Goal: Answer question/provide support

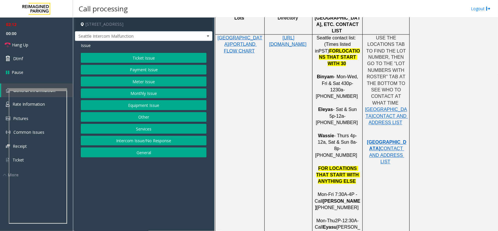
scroll to position [438, 0]
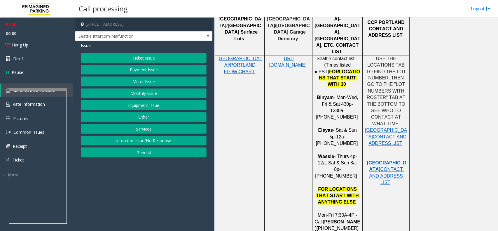
click at [135, 107] on button "Equipment Issue" at bounding box center [144, 105] width 126 height 10
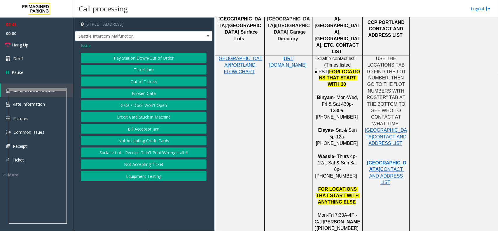
click at [141, 106] on button "Gate / Door Won't Open" at bounding box center [144, 105] width 126 height 10
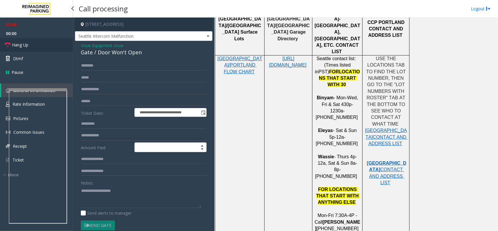
click at [37, 48] on link "Hang Up" at bounding box center [36, 45] width 73 height 14
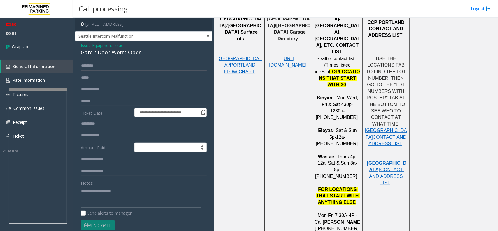
click at [121, 195] on textarea at bounding box center [141, 197] width 121 height 22
click at [172, 197] on textarea at bounding box center [141, 197] width 121 height 22
drag, startPoint x: 168, startPoint y: 194, endPoint x: 167, endPoint y: 199, distance: 5.3
click at [167, 199] on textarea at bounding box center [141, 197] width 121 height 22
click at [161, 196] on textarea at bounding box center [141, 197] width 121 height 22
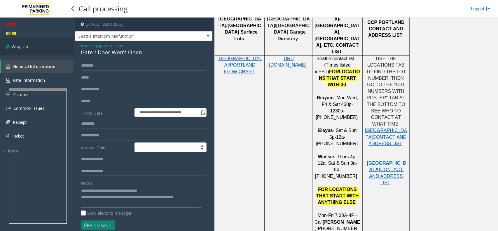
type textarea "**********"
click at [35, 42] on link "Wrap Up" at bounding box center [36, 46] width 73 height 17
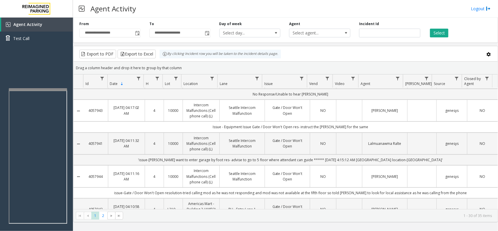
scroll to position [73, 0]
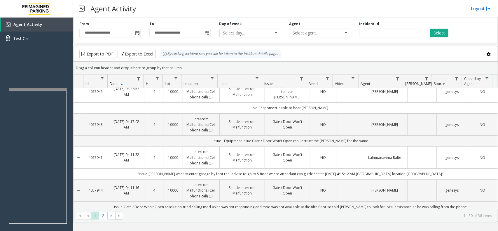
click at [482, 8] on link "Logout" at bounding box center [481, 9] width 20 height 6
